Goal: Transaction & Acquisition: Book appointment/travel/reservation

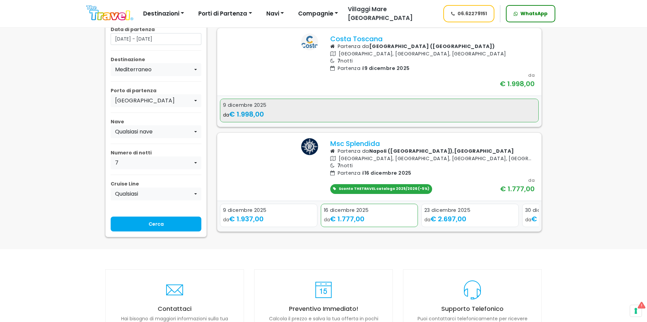
scroll to position [271, 0]
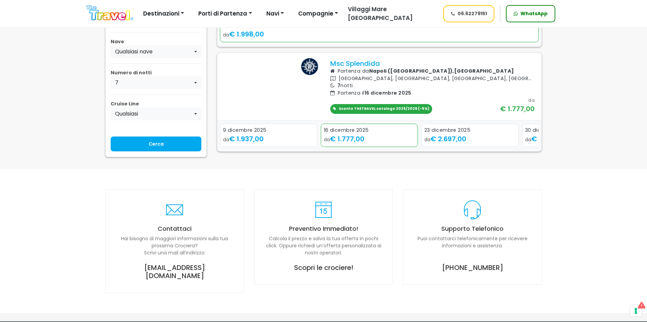
click at [531, 142] on icon "Next slide" at bounding box center [531, 140] width 3 height 5
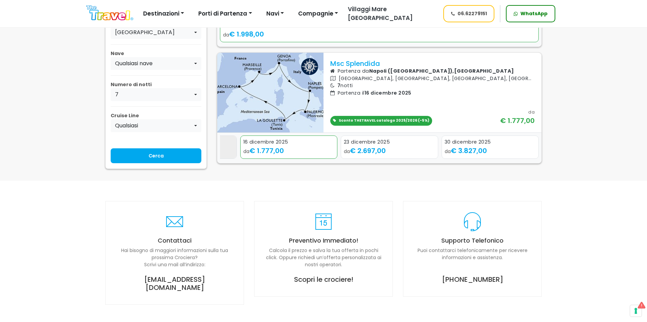
click at [222, 156] on div "da € 1.937,00" at bounding box center [187, 151] width 91 height 10
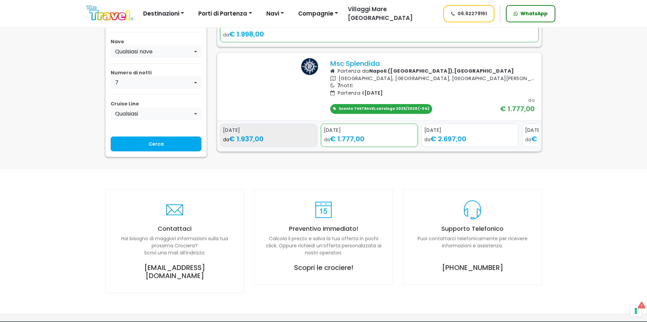
click at [261, 144] on span "€ 1.937,00" at bounding box center [246, 138] width 34 height 9
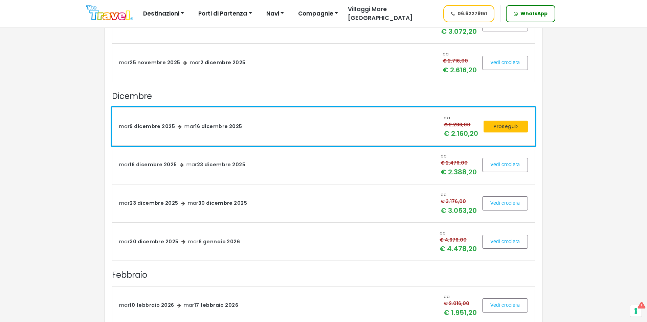
scroll to position [237, 0]
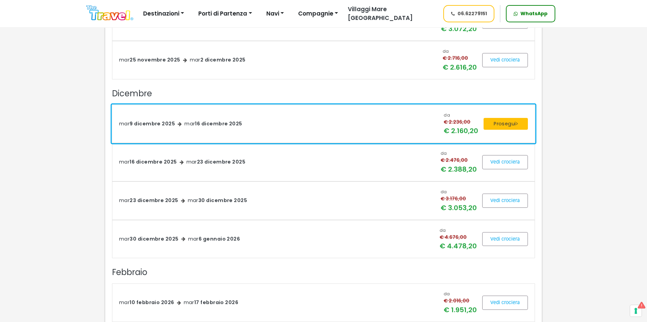
click at [236, 202] on span "[DATE]" at bounding box center [222, 200] width 49 height 7
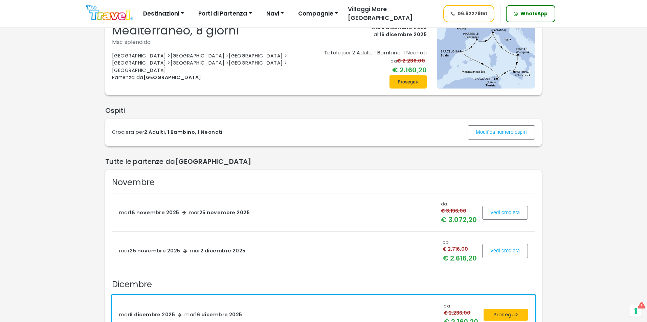
scroll to position [0, 0]
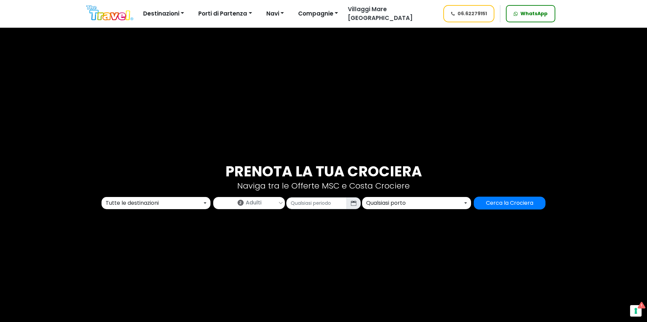
click at [170, 207] on div "Tutte le destinazioni" at bounding box center [154, 203] width 97 height 8
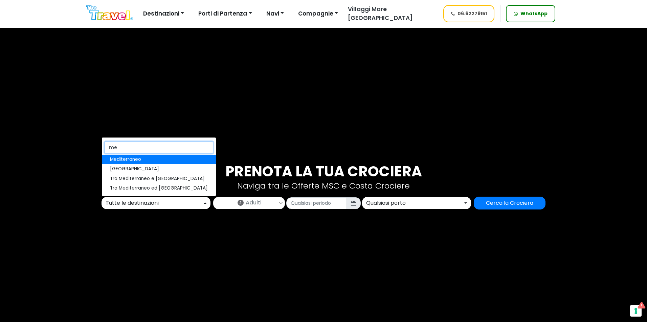
type input "med"
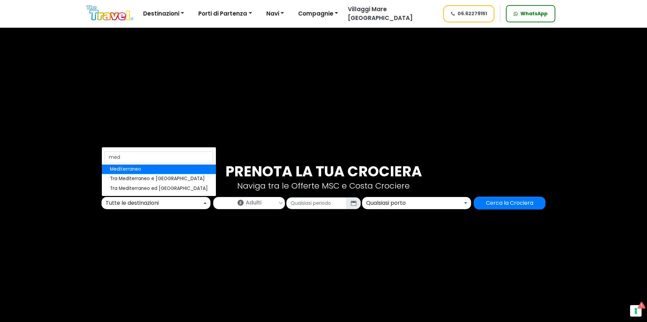
click at [140, 169] on span "Mediterraneo" at bounding box center [125, 169] width 31 height 7
select select "MED"
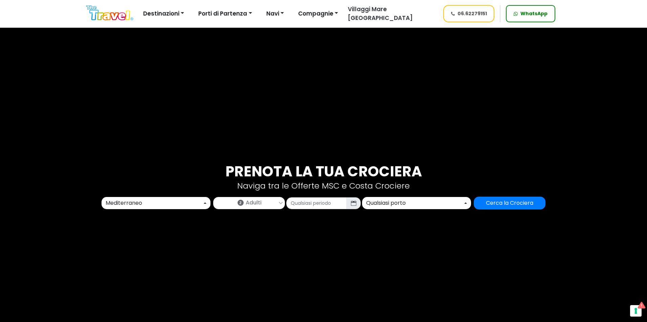
click at [256, 201] on span "Adulti" at bounding box center [254, 203] width 16 height 8
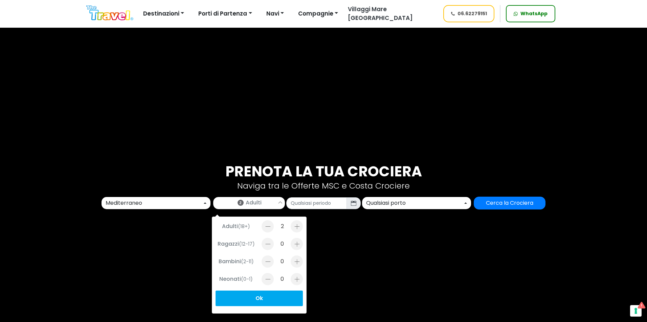
click at [295, 261] on div at bounding box center [296, 262] width 12 height 12
type input "1"
click at [294, 281] on div at bounding box center [296, 279] width 12 height 12
type input "1"
click at [305, 206] on input "text" at bounding box center [316, 203] width 61 height 12
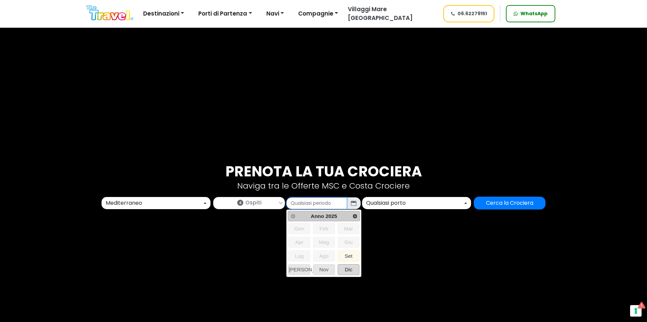
click at [342, 269] on span "Dic" at bounding box center [348, 270] width 21 height 10
type input "12/2025"
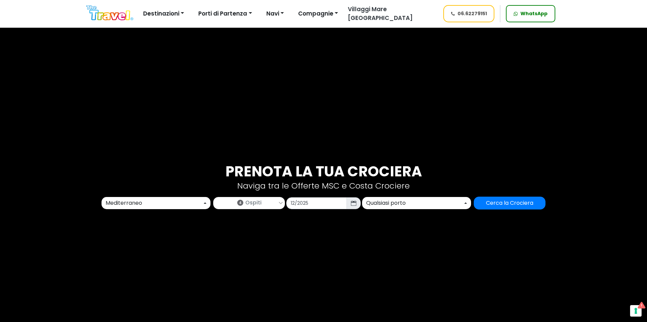
click at [378, 203] on div "Qualsiasi porto" at bounding box center [414, 203] width 97 height 8
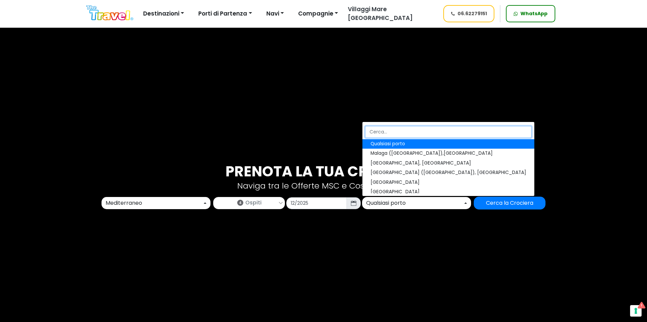
click at [381, 133] on input "Search" at bounding box center [448, 132] width 166 height 12
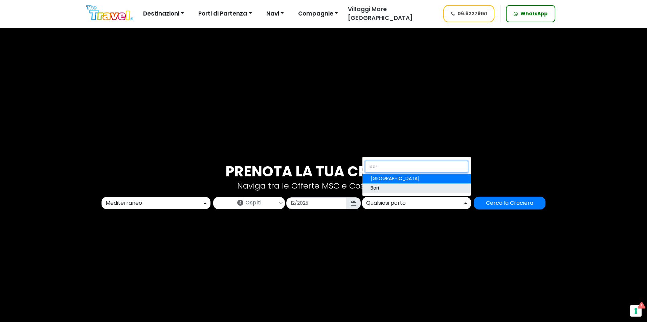
type input "bar"
click at [394, 186] on link "Bari" at bounding box center [416, 188] width 108 height 9
select select "BRI"
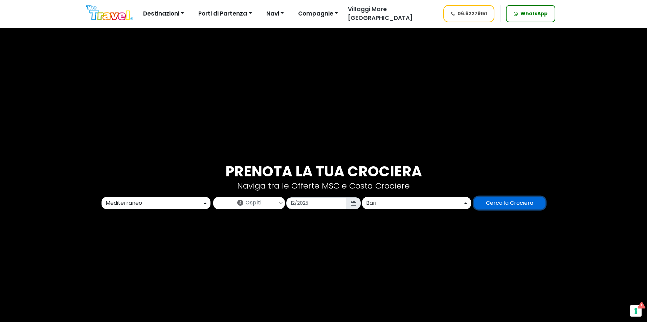
click at [491, 203] on input "Cerca la Crociera" at bounding box center [509, 203] width 72 height 13
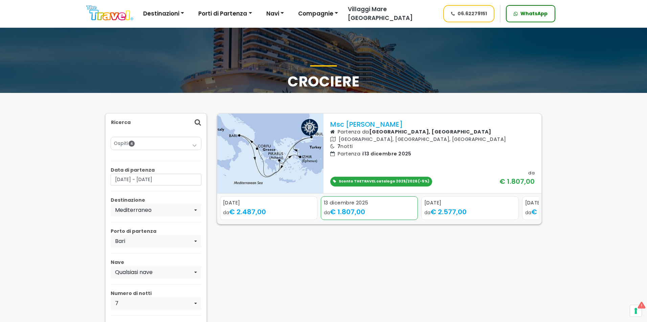
click at [473, 183] on div "Sconto THETRAVEL catalogo 2025/2026 (-5%) da € 1.807,00" at bounding box center [432, 178] width 204 height 17
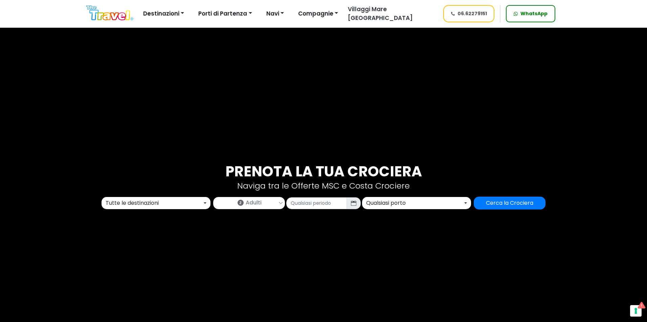
click at [166, 199] on button "Tutte le destinazioni" at bounding box center [155, 203] width 109 height 12
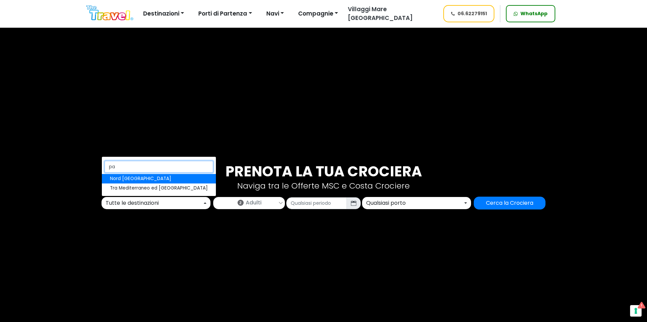
type input "p"
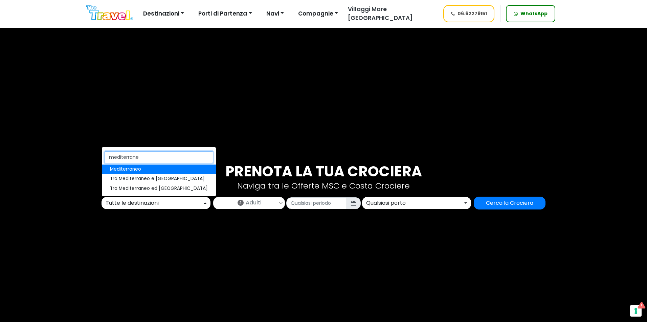
type input "mediterraneo"
click at [123, 169] on span "Mediterraneo" at bounding box center [125, 169] width 31 height 7
select select "MED"
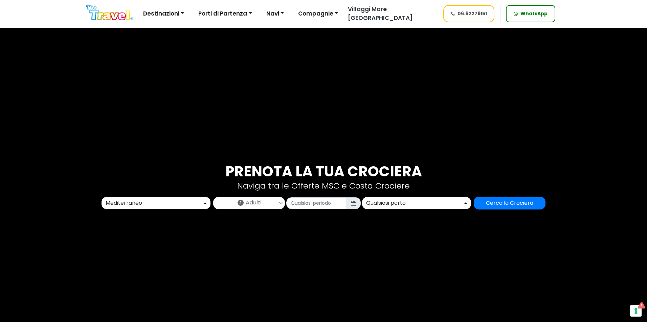
click at [246, 205] on span "Adulti" at bounding box center [254, 203] width 16 height 8
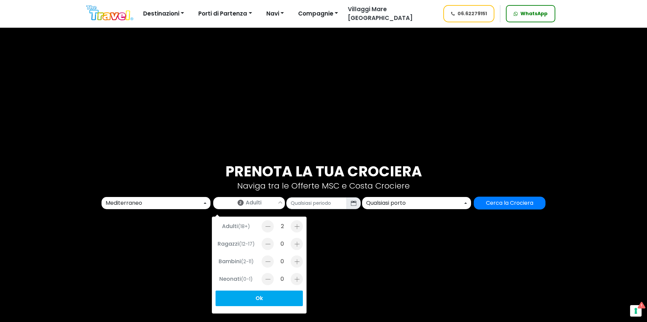
click at [295, 263] on div at bounding box center [296, 262] width 12 height 12
type input "1"
click at [295, 277] on div at bounding box center [296, 279] width 12 height 12
type input "1"
click at [309, 206] on input "text" at bounding box center [316, 203] width 61 height 12
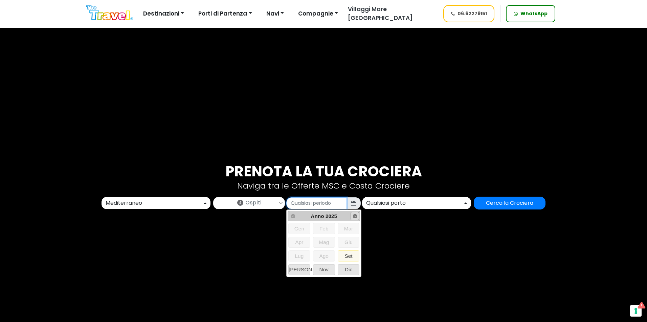
click at [353, 217] on span "Next" at bounding box center [354, 216] width 5 height 5
click at [356, 254] on span "Set" at bounding box center [348, 256] width 21 height 10
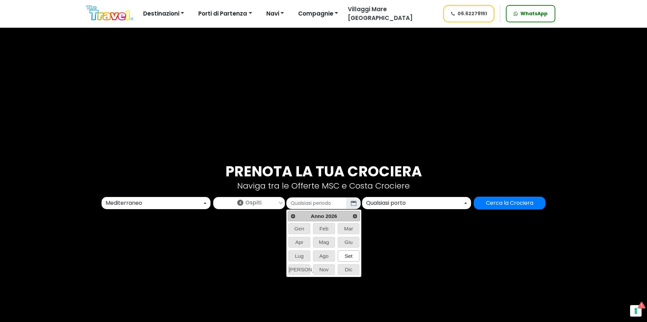
type input "09/2026"
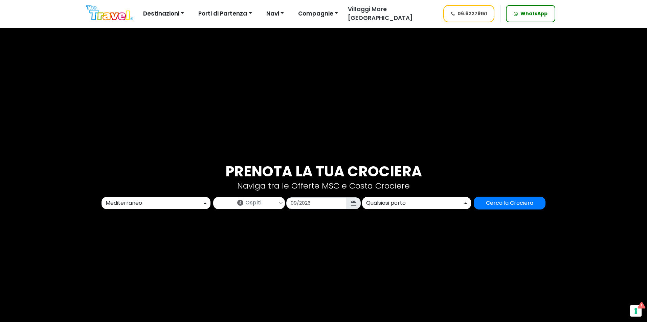
click at [389, 204] on div "Qualsiasi porto" at bounding box center [414, 203] width 97 height 8
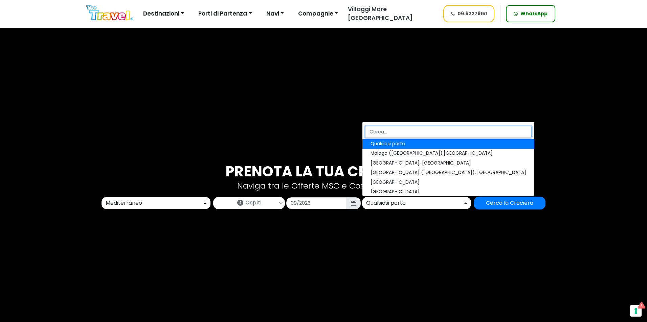
click at [399, 129] on input "Search" at bounding box center [448, 132] width 166 height 12
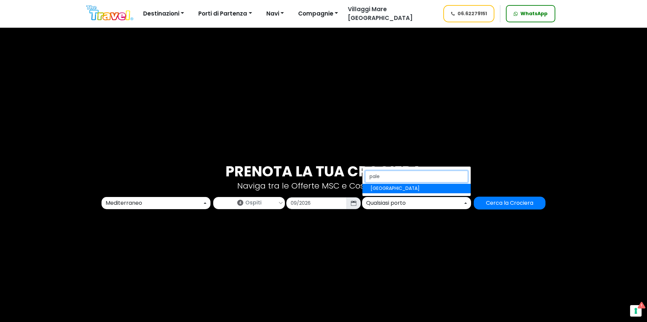
type input "pale"
click at [393, 185] on link "[GEOGRAPHIC_DATA]" at bounding box center [416, 188] width 108 height 9
select select "PMO"
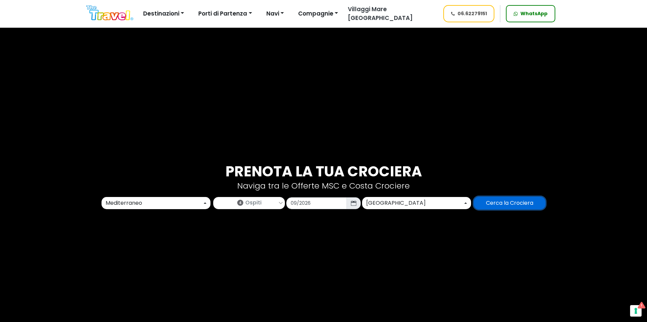
click at [508, 199] on input "Cerca la Crociera" at bounding box center [509, 203] width 72 height 13
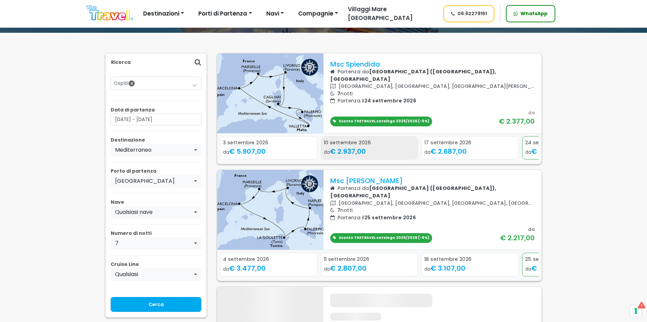
scroll to position [68, 0]
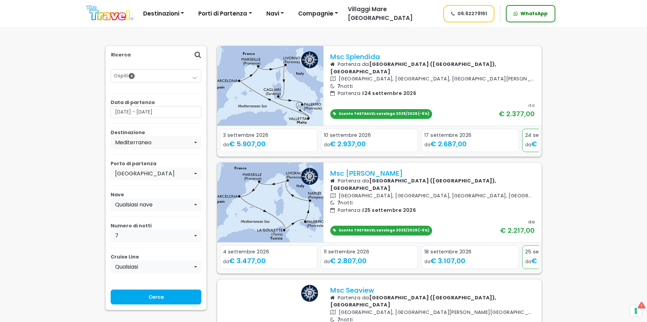
click at [442, 214] on div at bounding box center [432, 216] width 204 height 5
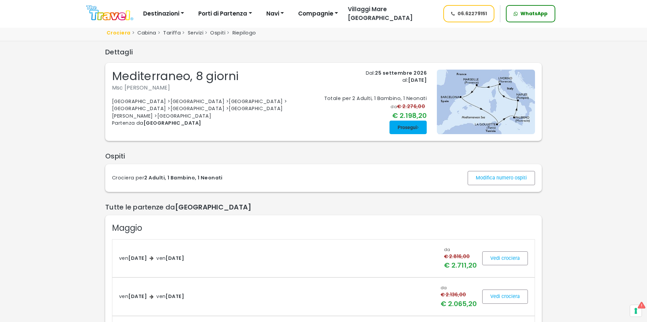
click at [411, 128] on span at bounding box center [407, 127] width 37 height 16
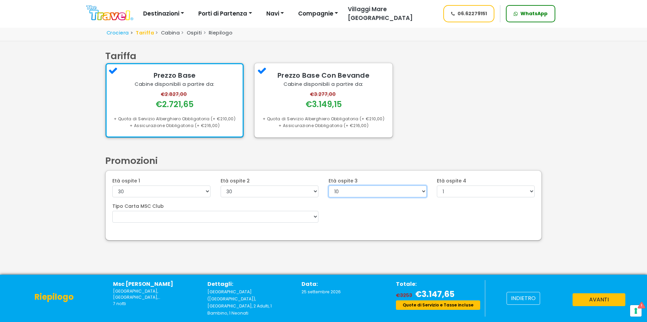
click at [393, 191] on select "0 1 2 3 4 5 6 7 8 9 10 11 12 13 14 15 16 17 18 19 20 21 22" at bounding box center [377, 192] width 98 height 12
select select "2"
click at [328, 186] on select "0 1 2 3 4 5 6 7 8 9 10 11 12 13 14 15 16 17 18 19 20 21 22" at bounding box center [377, 192] width 98 height 12
click at [609, 306] on button "avanti" at bounding box center [598, 300] width 53 height 13
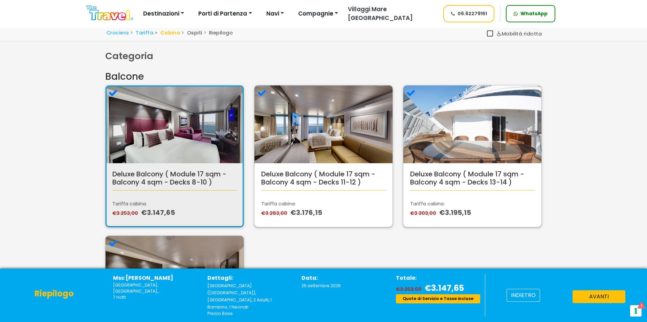
click at [204, 196] on div "Deluxe Balcony ( Module 17 sqm - Balcony 4 sqm - Decks 8-10 ) Tariffa cabina: €…" at bounding box center [174, 156] width 139 height 142
click at [196, 178] on div "Deluxe Balcony ( Module 17 sqm - Balcony 4 sqm - Decks 8-10 ) Tariffa cabina: €…" at bounding box center [174, 156] width 139 height 142
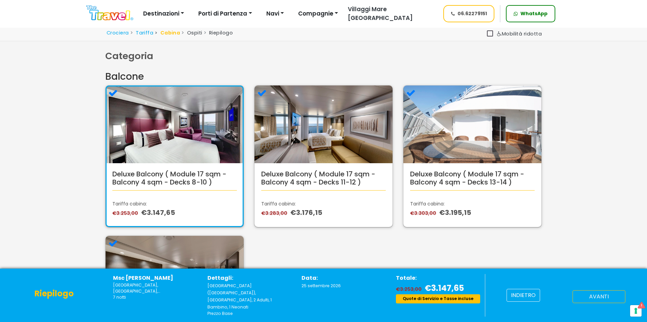
click at [588, 303] on button "avanti" at bounding box center [598, 296] width 53 height 13
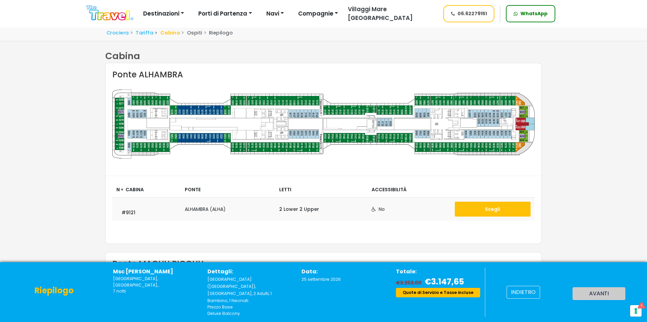
click at [508, 215] on button "Scegli" at bounding box center [492, 209] width 76 height 15
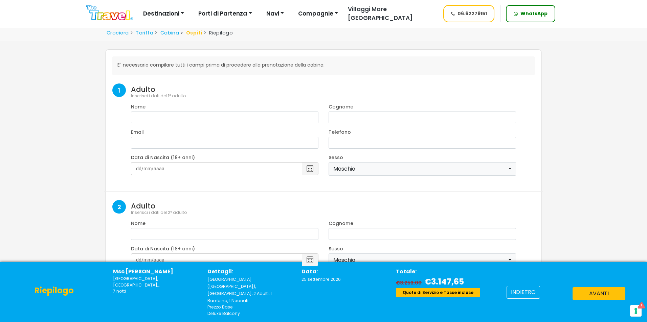
select select "8"
select select "2025"
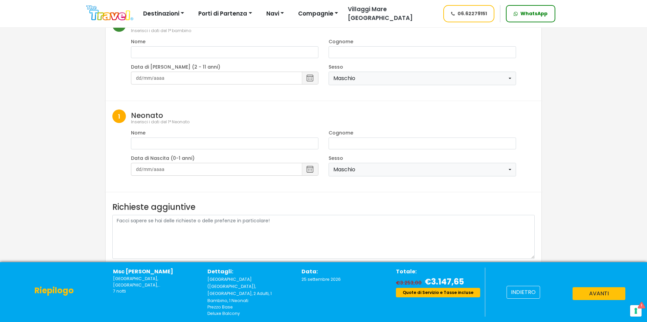
scroll to position [227, 0]
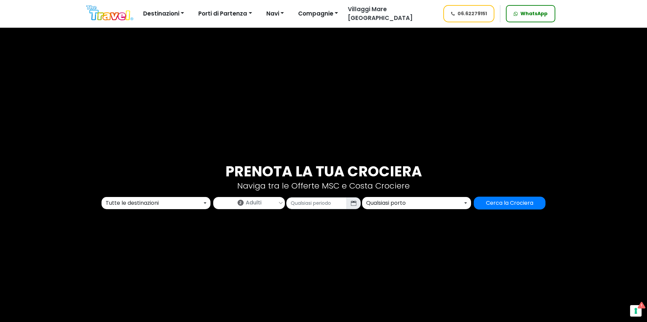
click at [180, 205] on div "Tutte le destinazioni" at bounding box center [154, 203] width 97 height 8
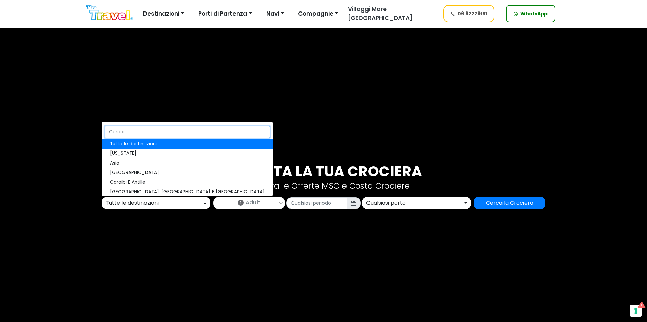
click at [131, 133] on input "Search" at bounding box center [186, 132] width 165 height 12
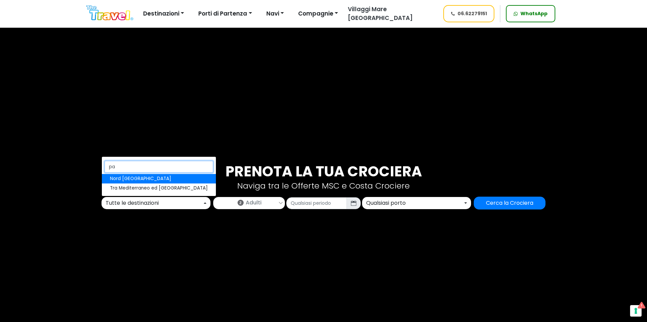
type input "p"
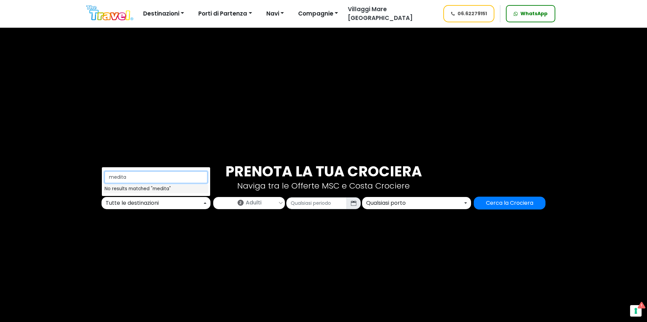
type input "medit"
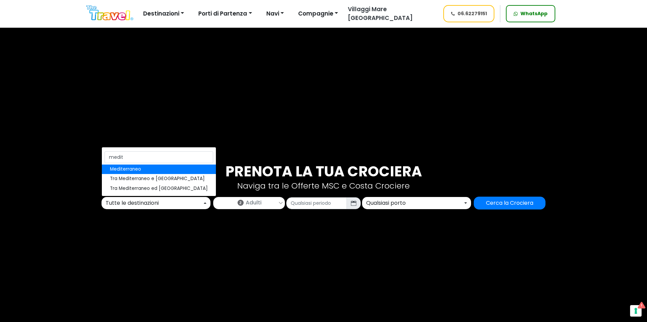
click at [136, 169] on span "Mediterraneo" at bounding box center [125, 169] width 31 height 7
select select "MED"
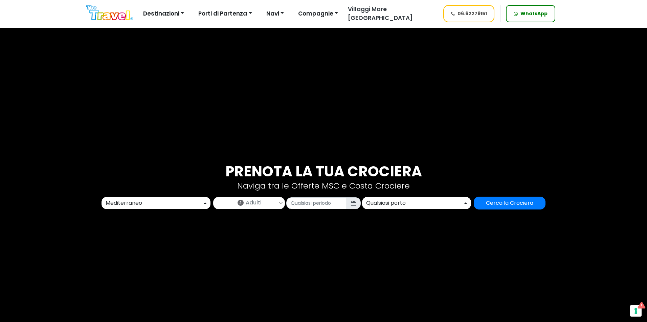
click at [238, 201] on link "2 Adulti" at bounding box center [248, 201] width 71 height 9
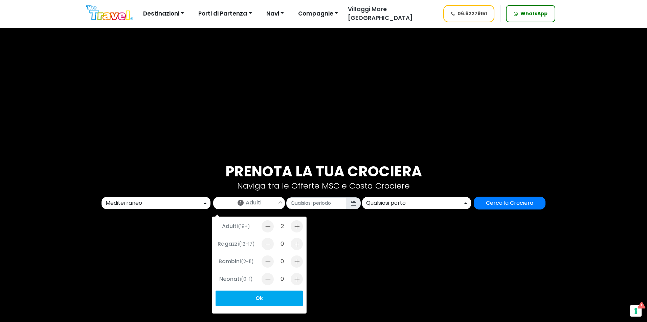
click at [294, 263] on div at bounding box center [296, 262] width 12 height 12
type input "1"
click at [295, 277] on div at bounding box center [296, 279] width 12 height 12
type input "1"
click at [317, 207] on input "text" at bounding box center [316, 203] width 61 height 12
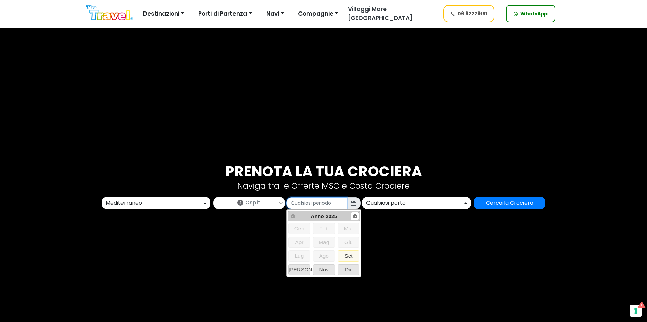
click at [353, 218] on span "Next" at bounding box center [354, 216] width 5 height 5
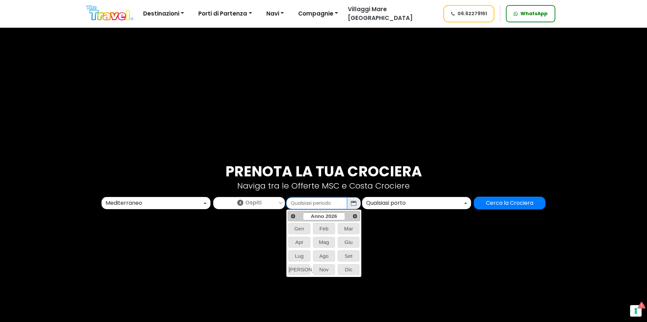
click at [343, 216] on span "Anno 2026" at bounding box center [324, 216] width 42 height 6
click at [293, 216] on span "Prev" at bounding box center [292, 216] width 5 height 5
click at [324, 244] on span "2026" at bounding box center [323, 242] width 21 height 10
click at [348, 259] on span "Set" at bounding box center [348, 256] width 21 height 10
type input "09/2026"
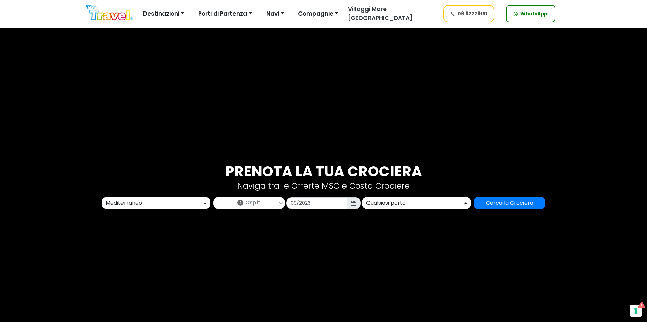
click at [383, 209] on button "Qualsiasi porto" at bounding box center [416, 203] width 109 height 12
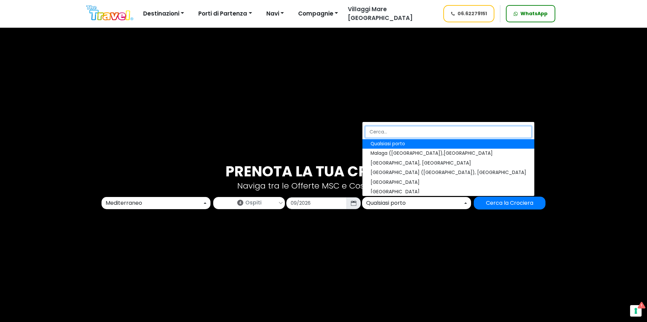
click at [392, 130] on input "Search" at bounding box center [448, 132] width 166 height 12
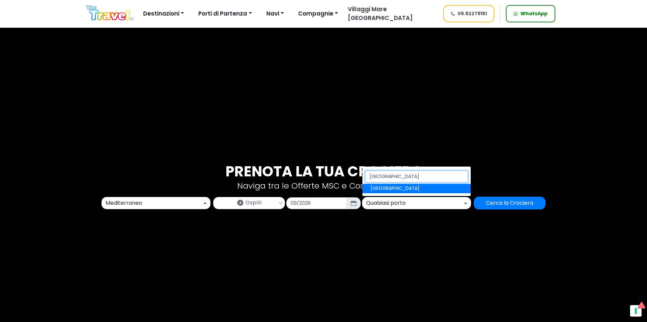
type input "palermo"
click at [383, 189] on span "[GEOGRAPHIC_DATA]" at bounding box center [394, 188] width 49 height 7
select select "PMO"
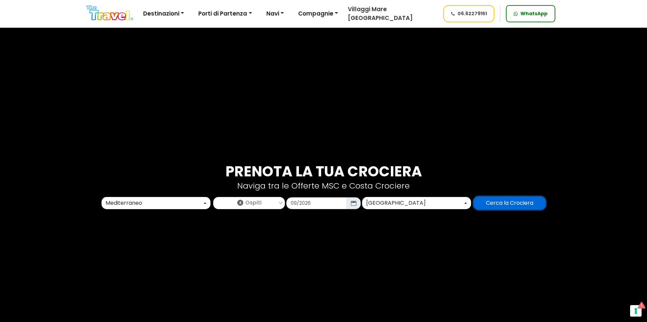
click at [507, 207] on input "Cerca la Crociera" at bounding box center [509, 203] width 72 height 13
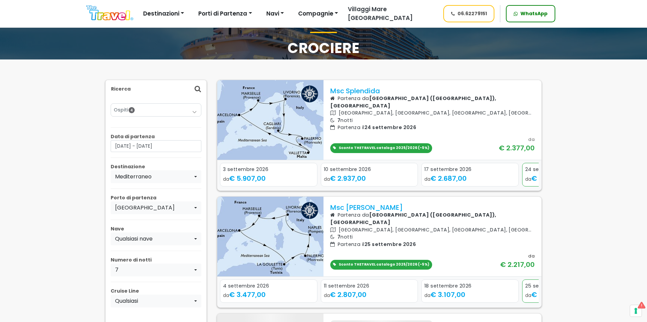
scroll to position [34, 0]
click at [384, 262] on span "Sconto THETRAVEL catalogo 2025/2026 (-5%)" at bounding box center [384, 264] width 91 height 5
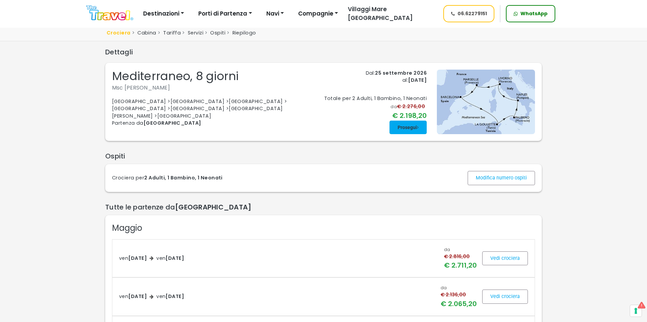
click at [400, 132] on span at bounding box center [407, 127] width 37 height 16
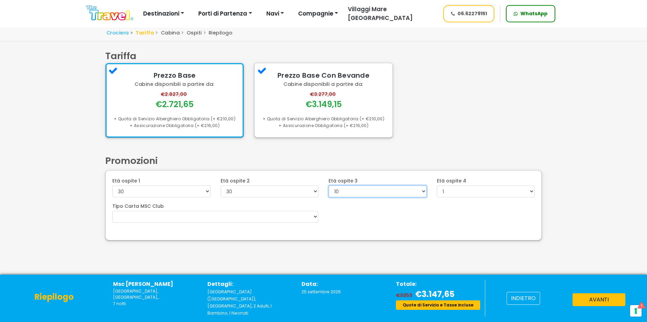
click at [388, 196] on select "0 1 2 3 4 5 6 7 8 9 10 11 12 13 14 15 16 17 18 19 20 21 22" at bounding box center [377, 192] width 98 height 12
select select "2"
click at [328, 186] on select "0 1 2 3 4 5 6 7 8 9 10 11 12 13 14 15 16 17 18 19 20 21 22" at bounding box center [377, 192] width 98 height 12
click at [587, 306] on button "avanti" at bounding box center [598, 300] width 53 height 13
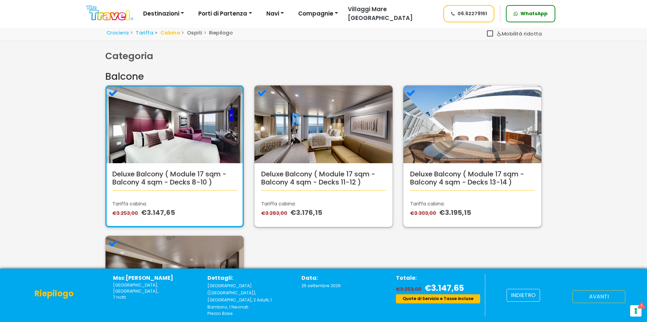
click at [599, 298] on button "avanti" at bounding box center [598, 296] width 53 height 13
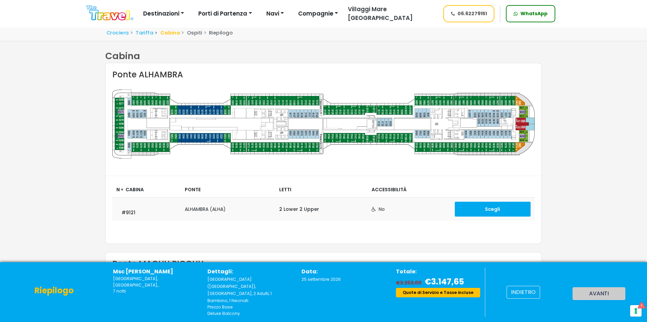
click at [487, 218] on td "Scegli" at bounding box center [492, 209] width 84 height 23
click at [487, 216] on button "Scegli" at bounding box center [492, 209] width 76 height 15
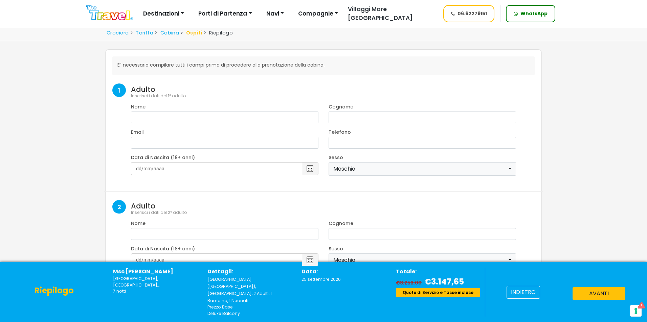
select select "8"
select select "2025"
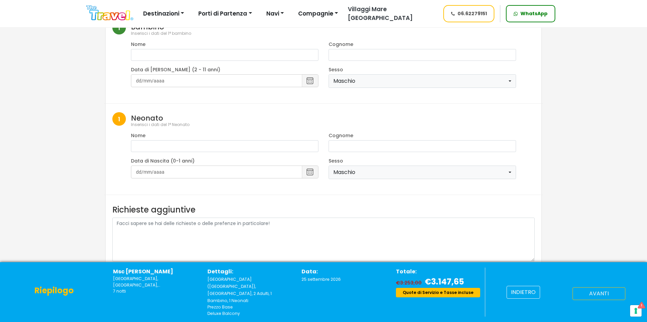
scroll to position [295, 0]
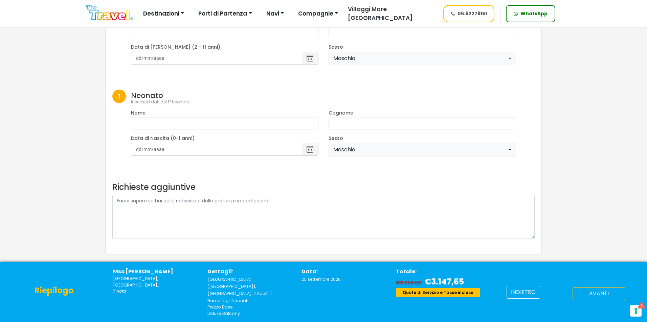
click at [610, 297] on button "avanti" at bounding box center [598, 293] width 53 height 13
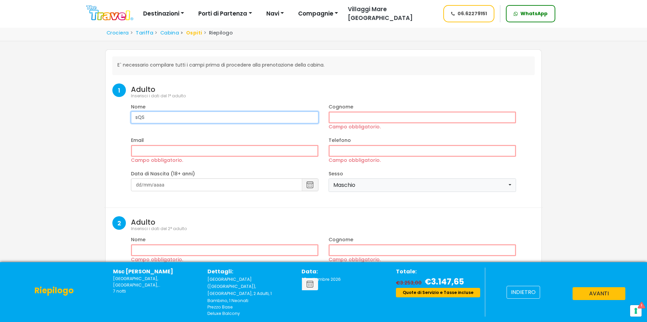
type input "sQS"
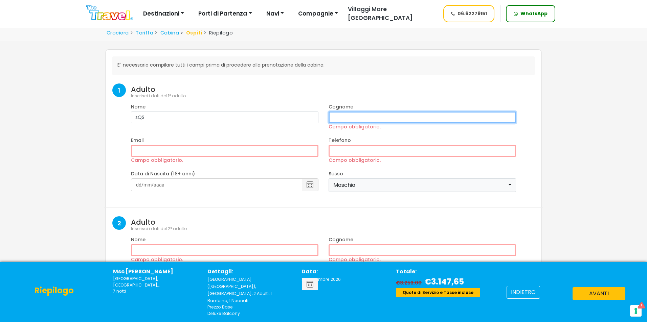
click at [366, 118] on input "Campo obbligatorio." at bounding box center [421, 118] width 187 height 12
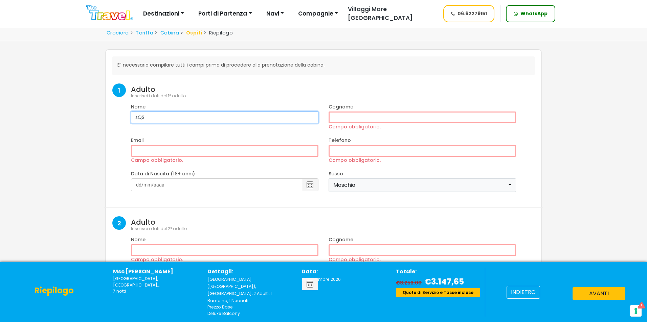
drag, startPoint x: 141, startPoint y: 119, endPoint x: 130, endPoint y: 119, distance: 10.5
click at [130, 119] on div "Nome sQS" at bounding box center [224, 119] width 197 height 33
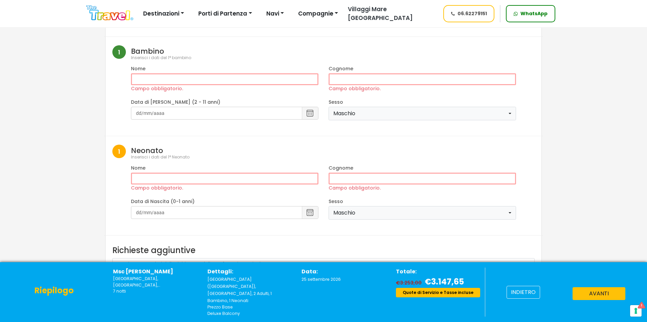
scroll to position [335, 0]
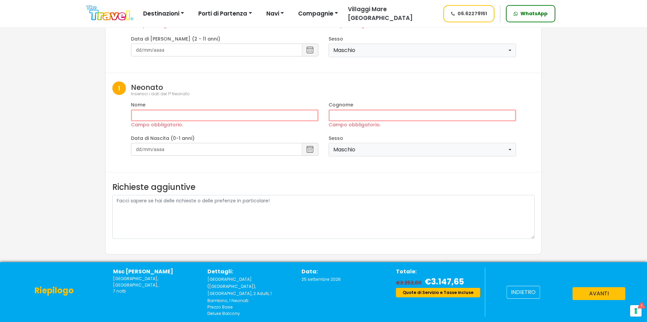
click at [498, 264] on span at bounding box center [490, 268] width 101 height 16
